Goal: Register for event/course

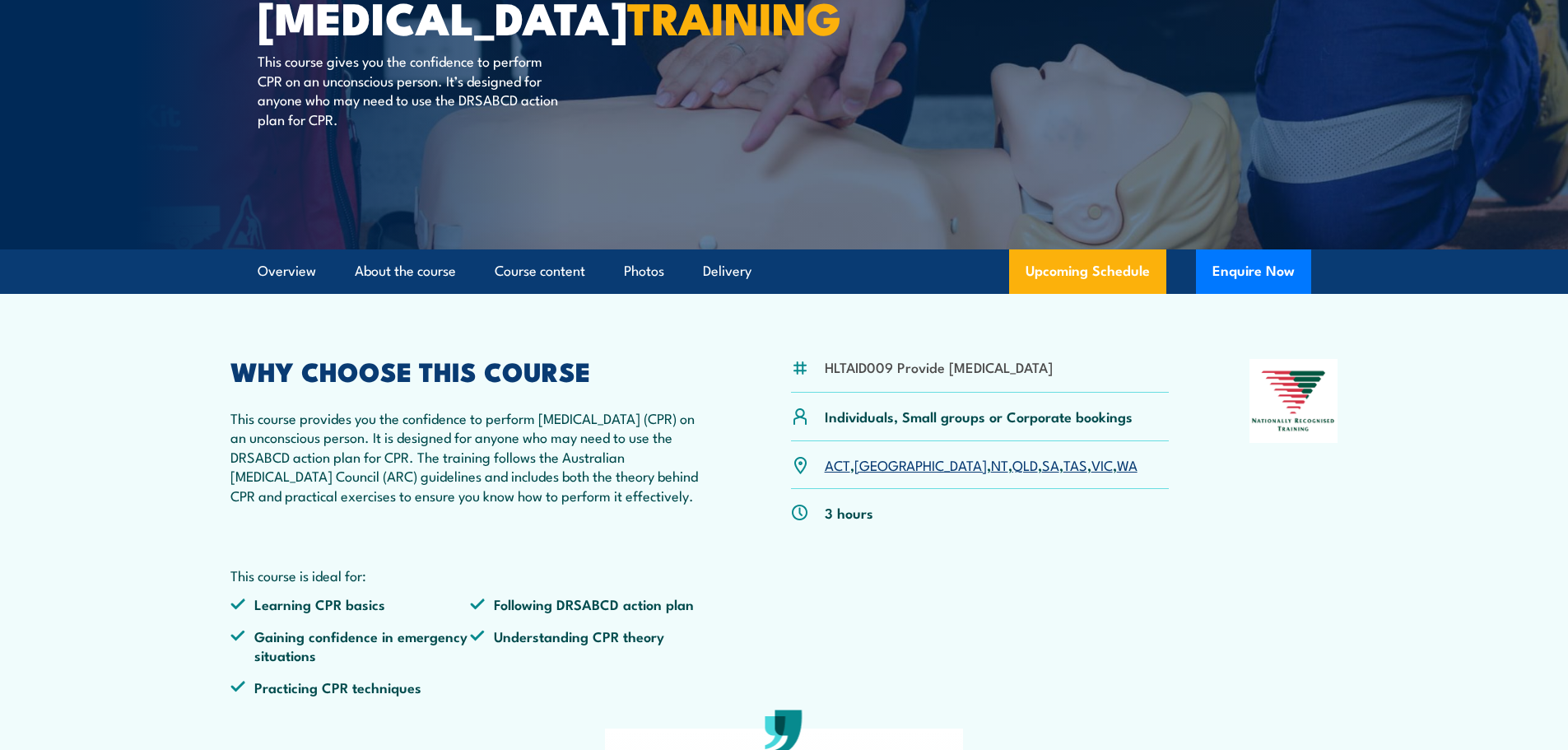
scroll to position [246, 0]
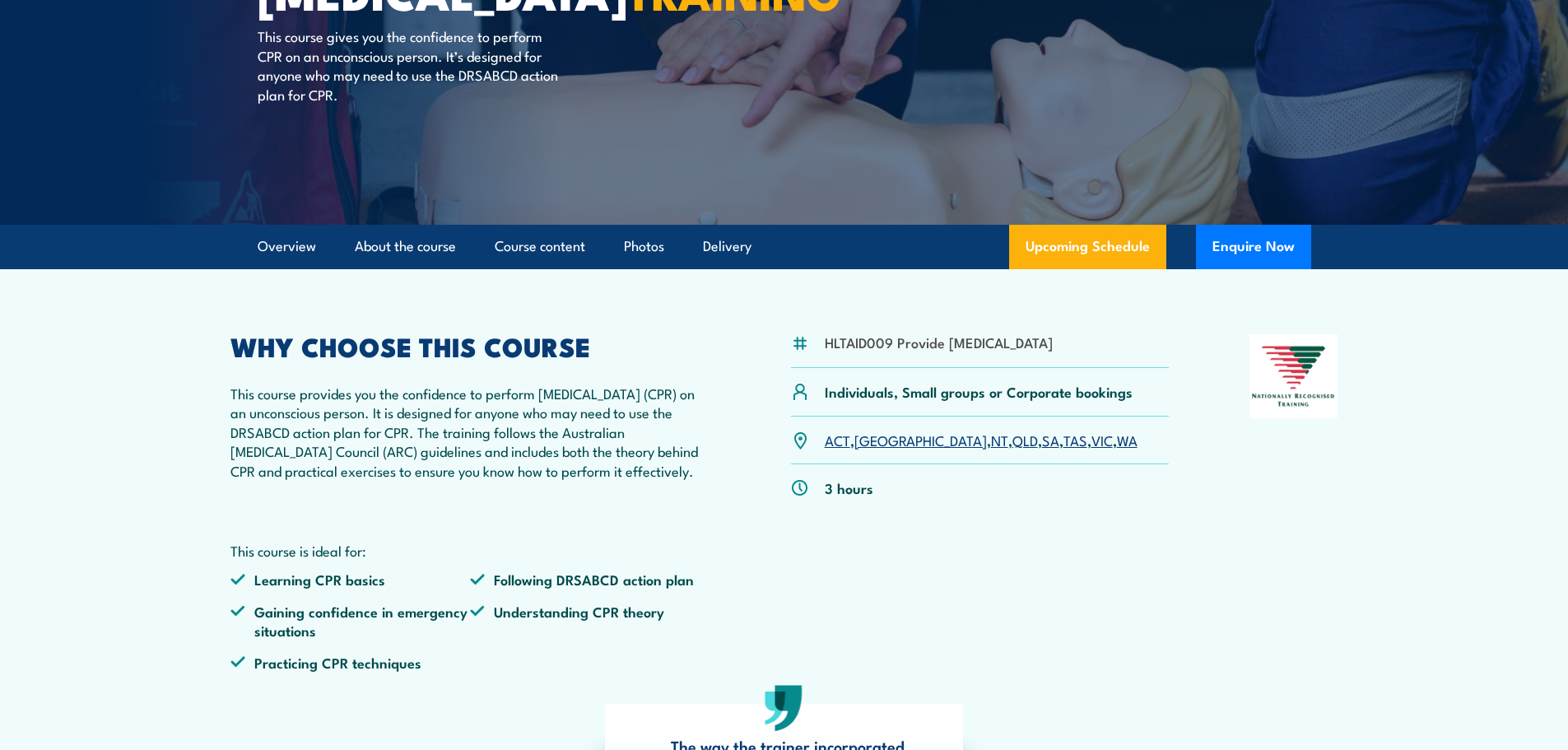
click at [877, 449] on link "[GEOGRAPHIC_DATA]" at bounding box center [921, 439] width 133 height 20
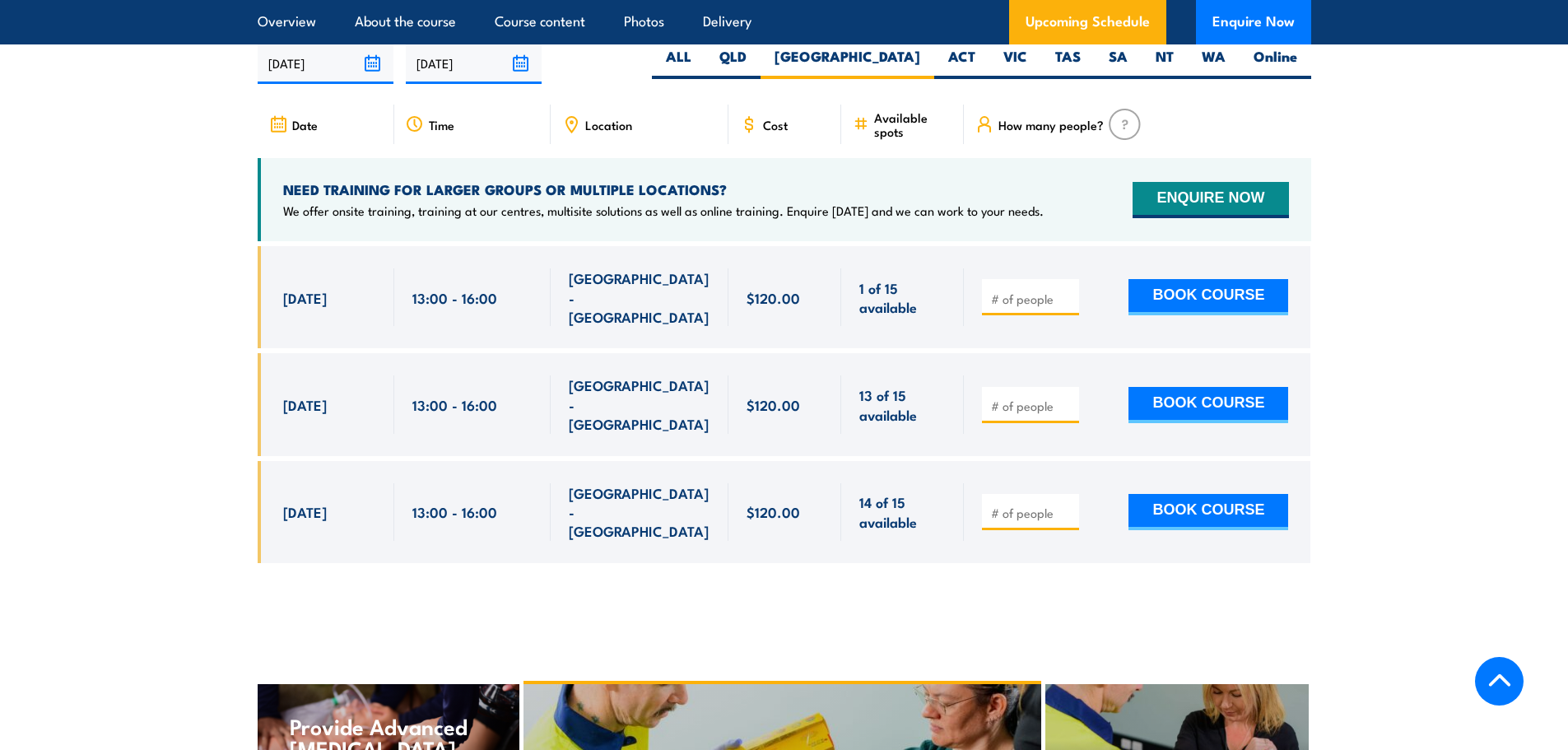
scroll to position [2960, 0]
